Goal: Task Accomplishment & Management: Complete application form

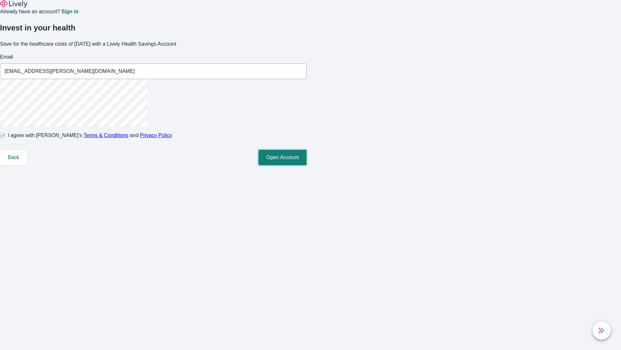
click at [307, 165] on button "Open Account" at bounding box center [283, 158] width 48 height 16
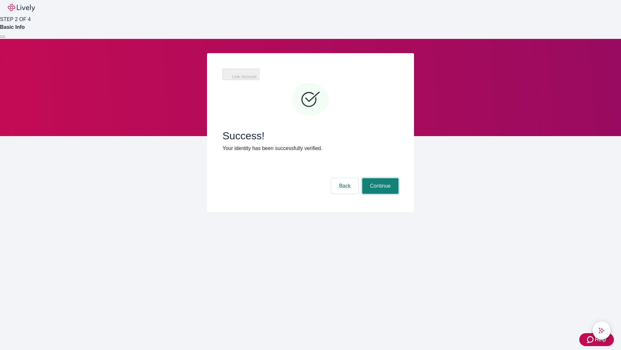
click at [380, 178] on button "Continue" at bounding box center [380, 186] width 36 height 16
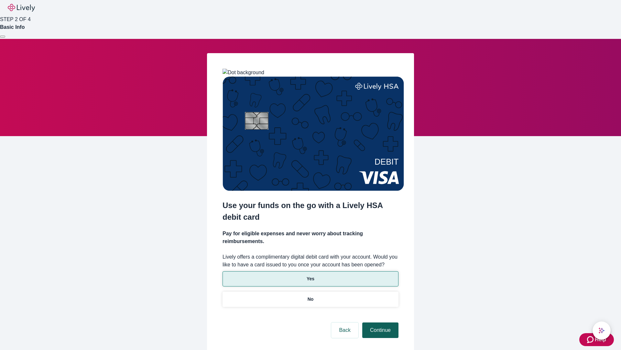
click at [310, 275] on p "Yes" at bounding box center [311, 278] width 8 height 7
click at [380, 322] on button "Continue" at bounding box center [380, 330] width 36 height 16
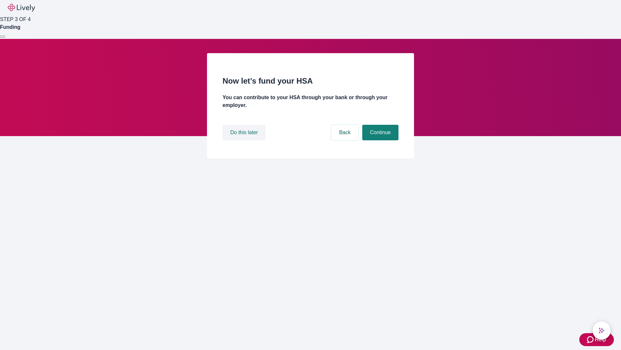
click at [245, 140] on button "Do this later" at bounding box center [244, 133] width 43 height 16
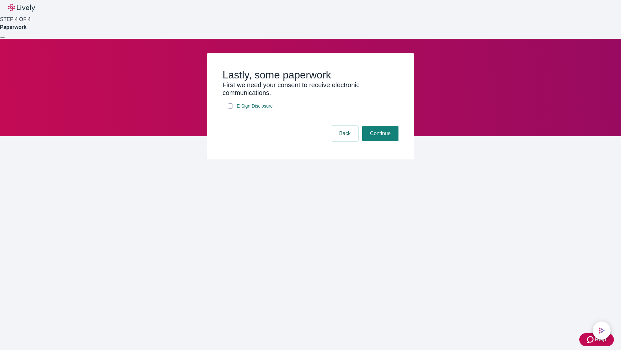
click at [230, 108] on input "E-Sign Disclosure" at bounding box center [230, 105] width 5 height 5
checkbox input "true"
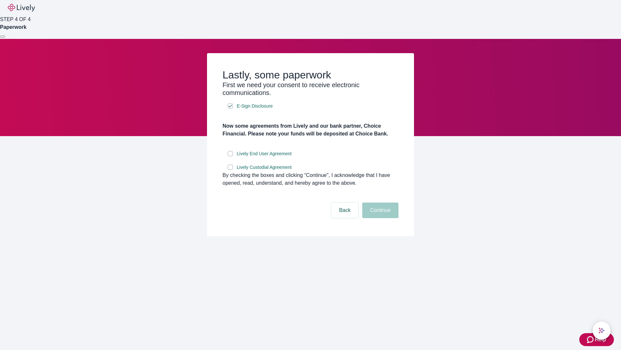
click at [230, 156] on input "Lively End User Agreement" at bounding box center [230, 153] width 5 height 5
checkbox input "true"
click at [230, 170] on input "Lively Custodial Agreement" at bounding box center [230, 166] width 5 height 5
checkbox input "true"
click at [380, 218] on button "Continue" at bounding box center [380, 210] width 36 height 16
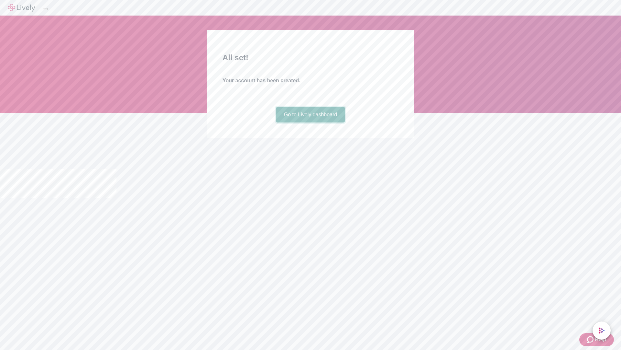
click at [310, 122] on link "Go to Lively dashboard" at bounding box center [310, 115] width 69 height 16
